Goal: Task Accomplishment & Management: Complete application form

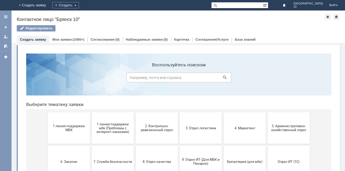
drag, startPoint x: 84, startPoint y: 177, endPoint x: 61, endPoint y: 127, distance: 54.1
click at [61, 127] on span "1 линия поддержки МБК" at bounding box center [69, 128] width 39 height 8
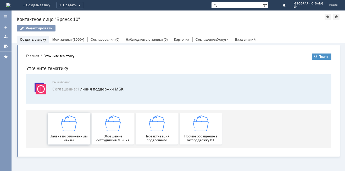
click at [65, 130] on img at bounding box center [69, 123] width 16 height 16
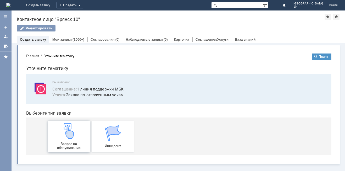
click at [68, 139] on div "Запрос на обслуживание" at bounding box center [69, 136] width 39 height 27
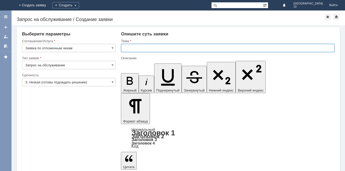
click at [126, 49] on input "text" at bounding box center [228, 48] width 214 height 8
type input "Брянск 10 отложенные чеки"
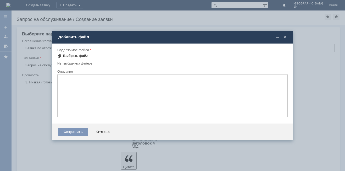
click at [59, 57] on span at bounding box center [59, 56] width 4 height 4
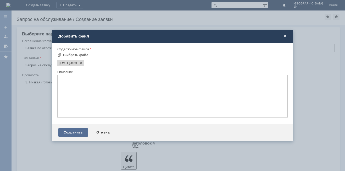
click at [76, 134] on div "Сохранить" at bounding box center [73, 132] width 30 height 8
